Goal: Task Accomplishment & Management: Manage account settings

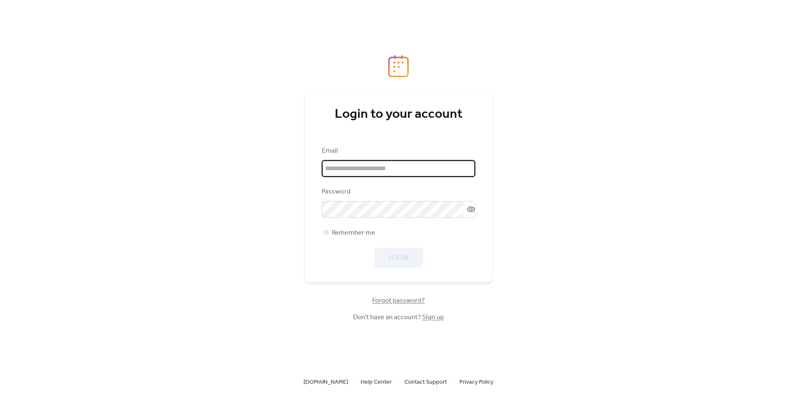
type input "**********"
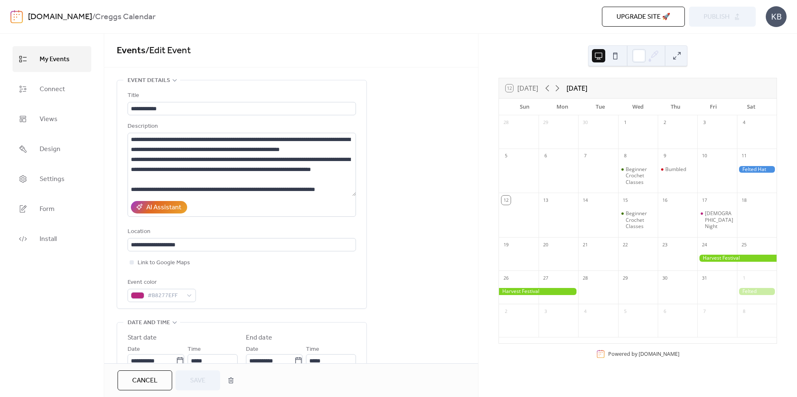
click at [58, 60] on span "My Events" at bounding box center [55, 59] width 30 height 13
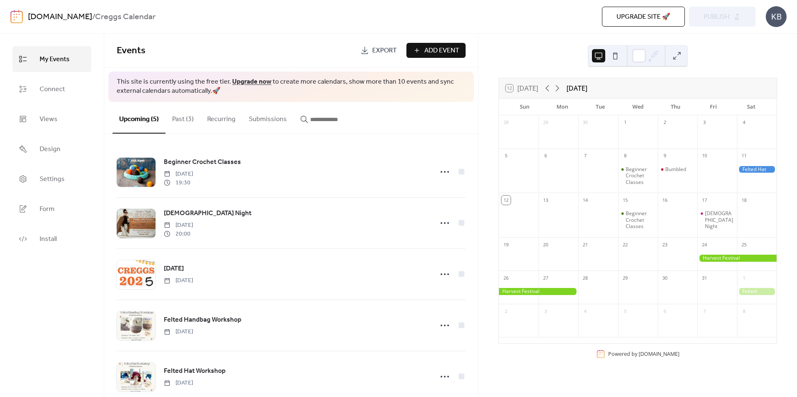
click at [190, 117] on button "Past (3)" at bounding box center [182, 117] width 35 height 31
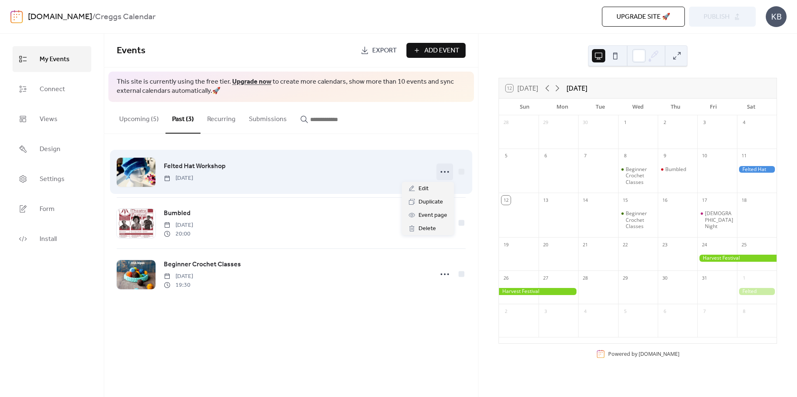
click at [446, 170] on icon at bounding box center [444, 171] width 13 height 13
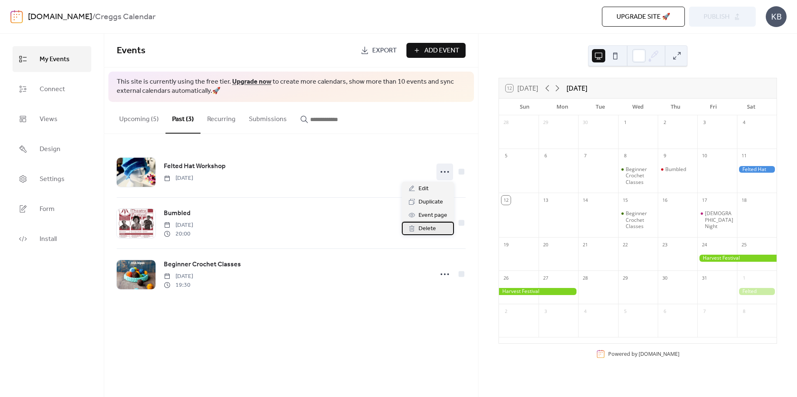
click at [425, 229] on span "Delete" at bounding box center [426, 229] width 17 height 10
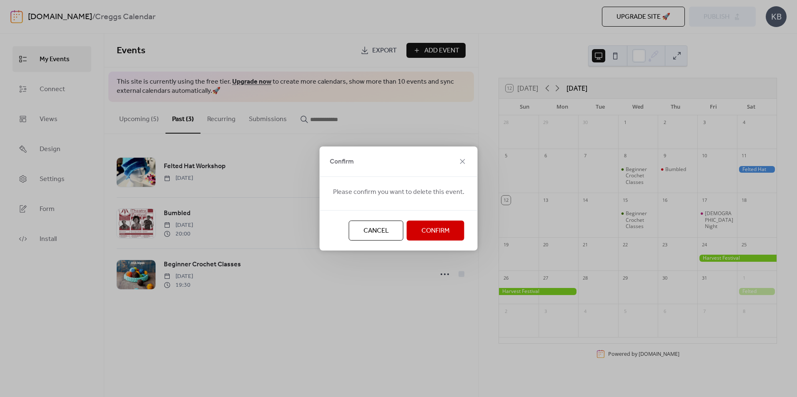
click at [425, 229] on span "Confirm" at bounding box center [435, 231] width 28 height 10
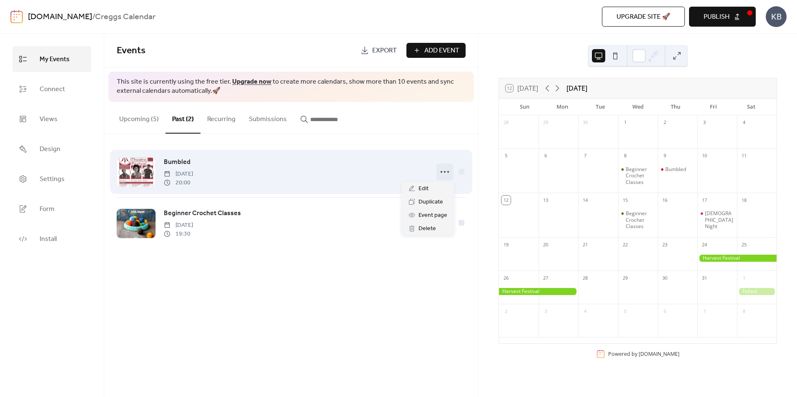
click at [447, 171] on icon at bounding box center [444, 171] width 13 height 13
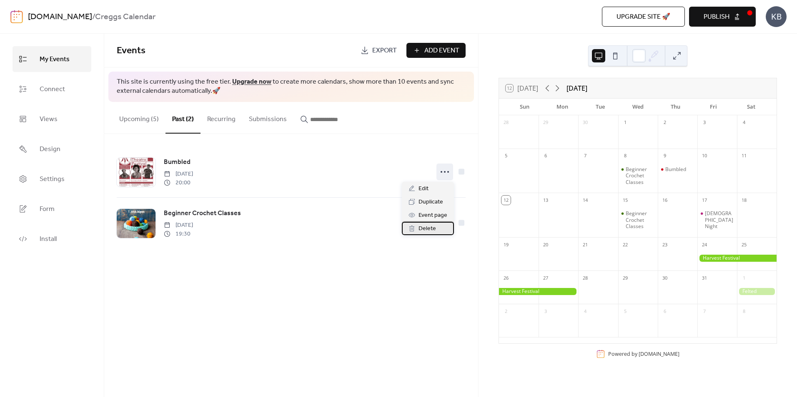
click at [428, 229] on span "Delete" at bounding box center [426, 229] width 17 height 10
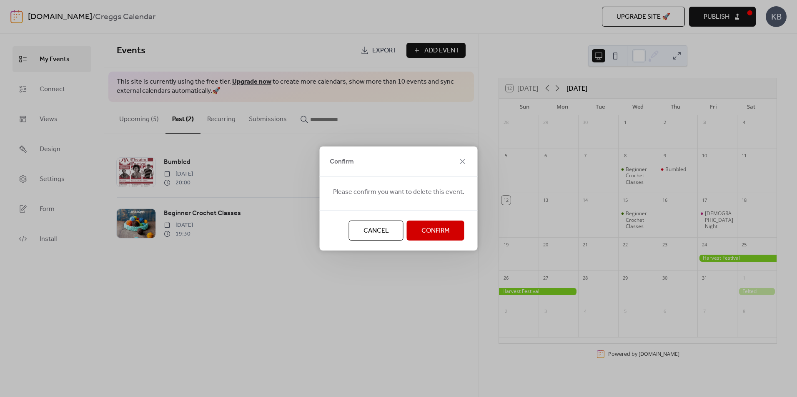
click at [428, 229] on span "Confirm" at bounding box center [435, 231] width 28 height 10
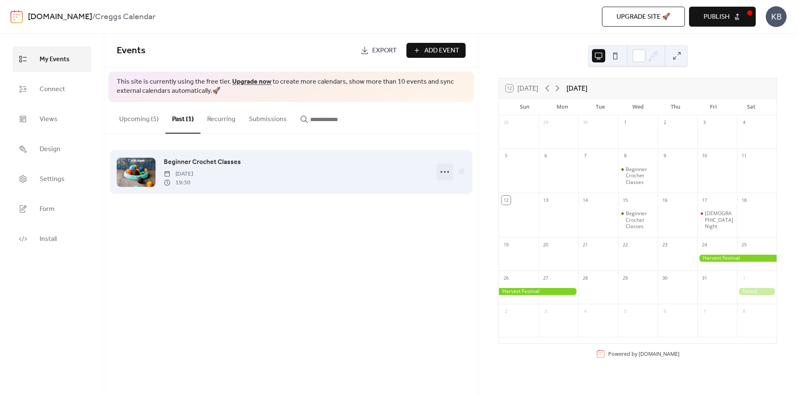
click at [443, 171] on icon at bounding box center [444, 171] width 13 height 13
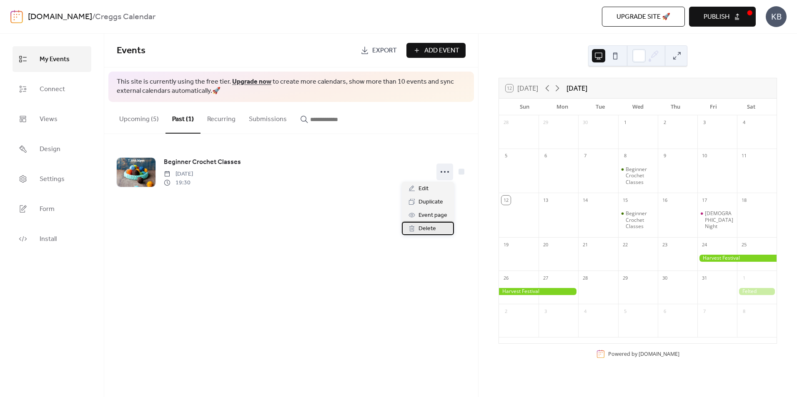
click at [425, 226] on span "Delete" at bounding box center [426, 229] width 17 height 10
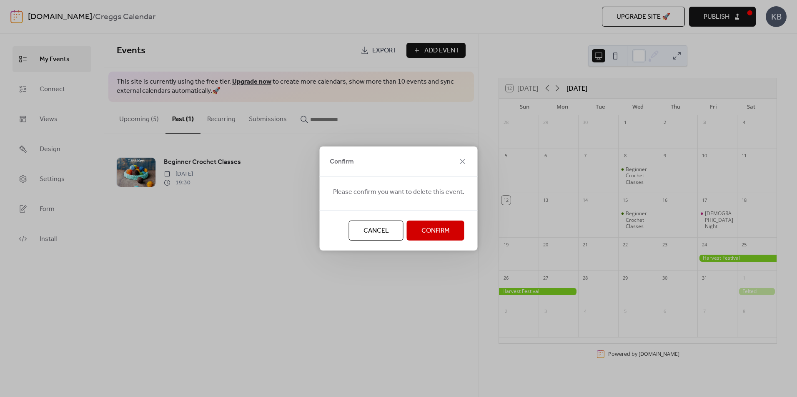
click at [425, 226] on span "Confirm" at bounding box center [435, 231] width 28 height 10
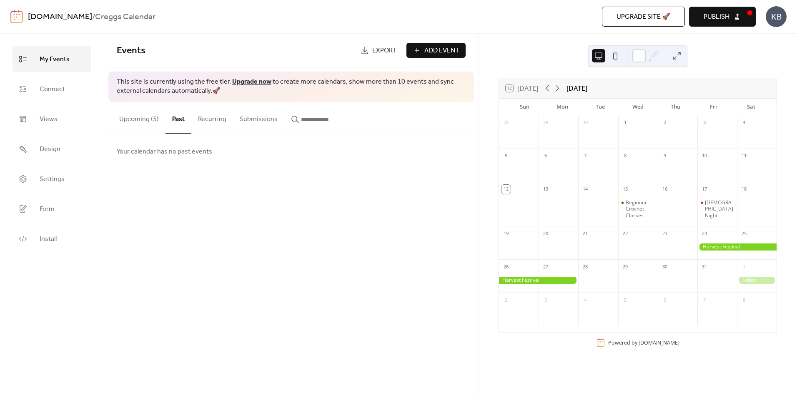
click at [141, 120] on button "Upcoming (5)" at bounding box center [138, 117] width 53 height 31
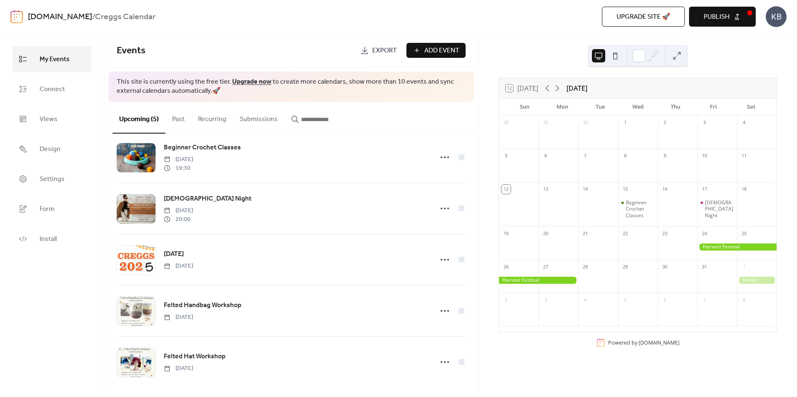
scroll to position [18, 0]
